Goal: Communication & Community: Participate in discussion

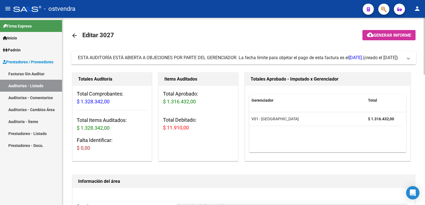
click at [408, 62] on mat-expansion-panel-header "ESTA AUDITORÍA ESTÁ ABIERTA A OBJECIONES POR PARTE DEL GERENCIADOR. La fecha lí…" at bounding box center [243, 57] width 345 height 13
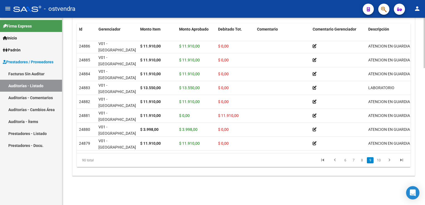
scroll to position [953, 0]
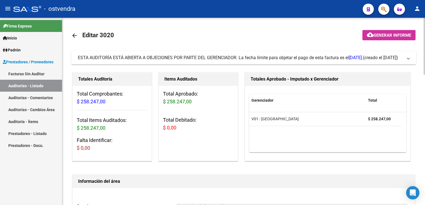
click at [408, 59] on span at bounding box center [408, 58] width 2 height 6
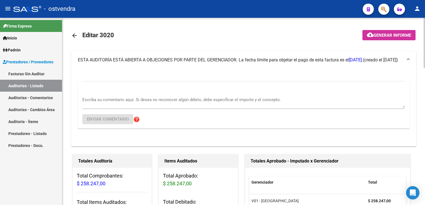
click at [123, 97] on textarea "Escriba su comentario aquí. Si desea no reconocer algún débito, debe especifica…" at bounding box center [243, 102] width 322 height 11
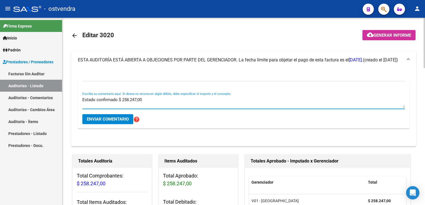
type textarea "Estado confirmado $ 258.247,00"
drag, startPoint x: 115, startPoint y: 117, endPoint x: 124, endPoint y: 103, distance: 16.6
click at [116, 117] on span "Enviar comentario" at bounding box center [108, 119] width 42 height 5
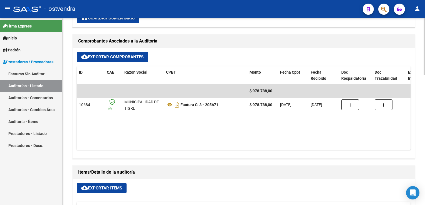
scroll to position [195, 0]
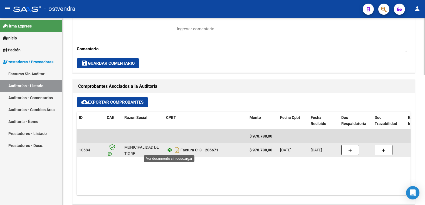
click at [170, 150] on icon at bounding box center [169, 150] width 7 height 7
